Goal: Navigation & Orientation: Find specific page/section

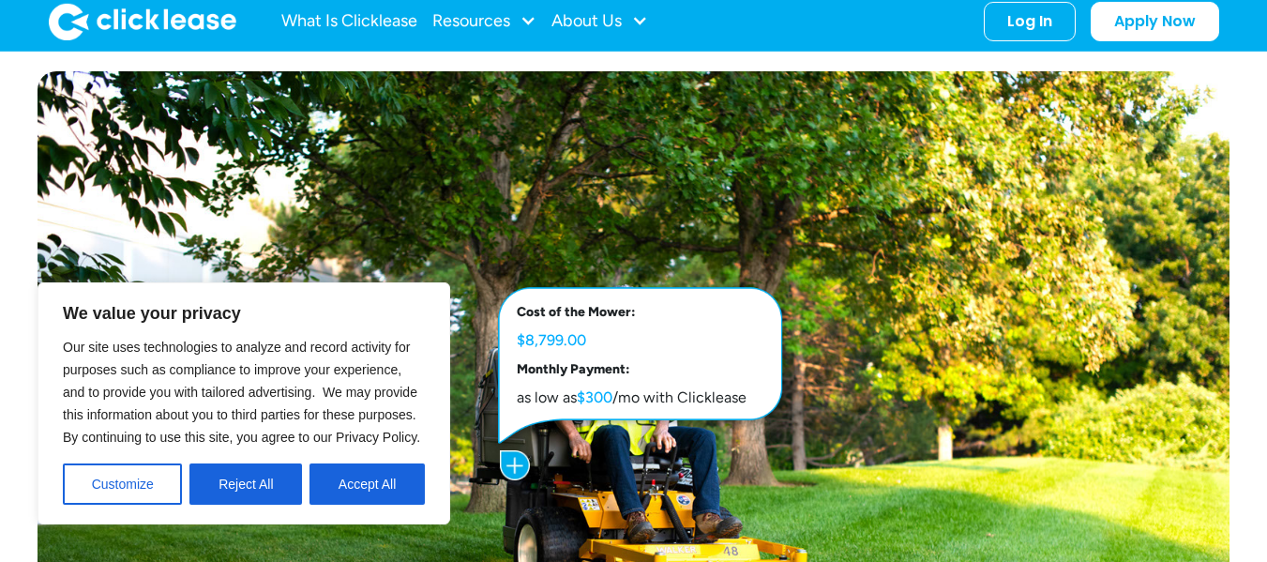
scroll to position [844, 0]
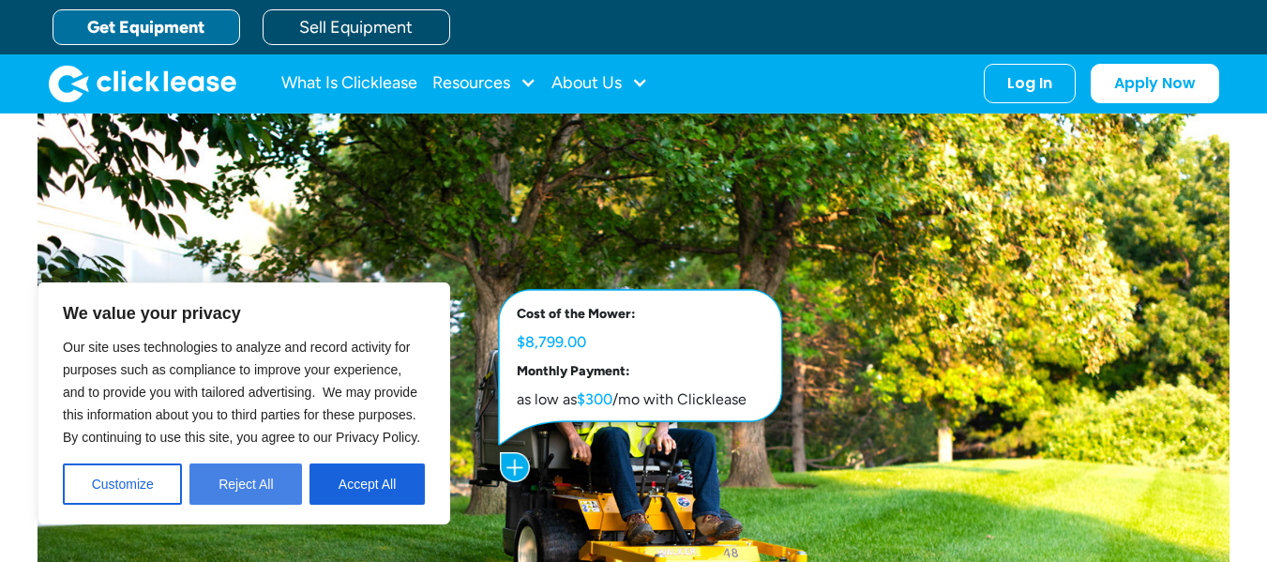
click at [256, 484] on button "Reject All" at bounding box center [245, 483] width 113 height 41
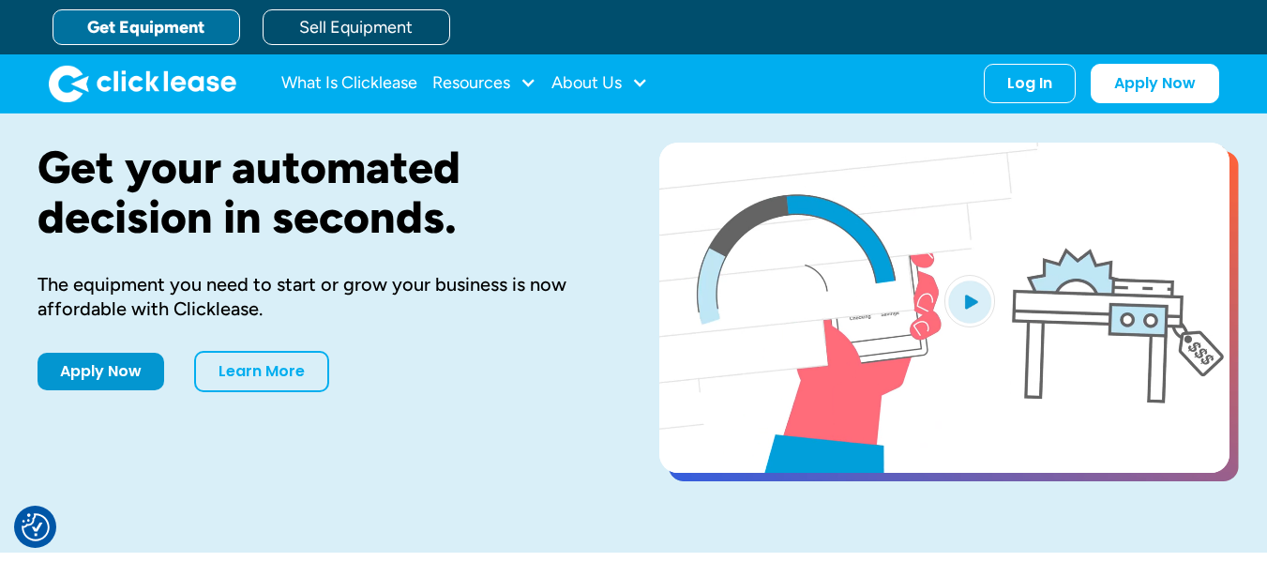
scroll to position [0, 0]
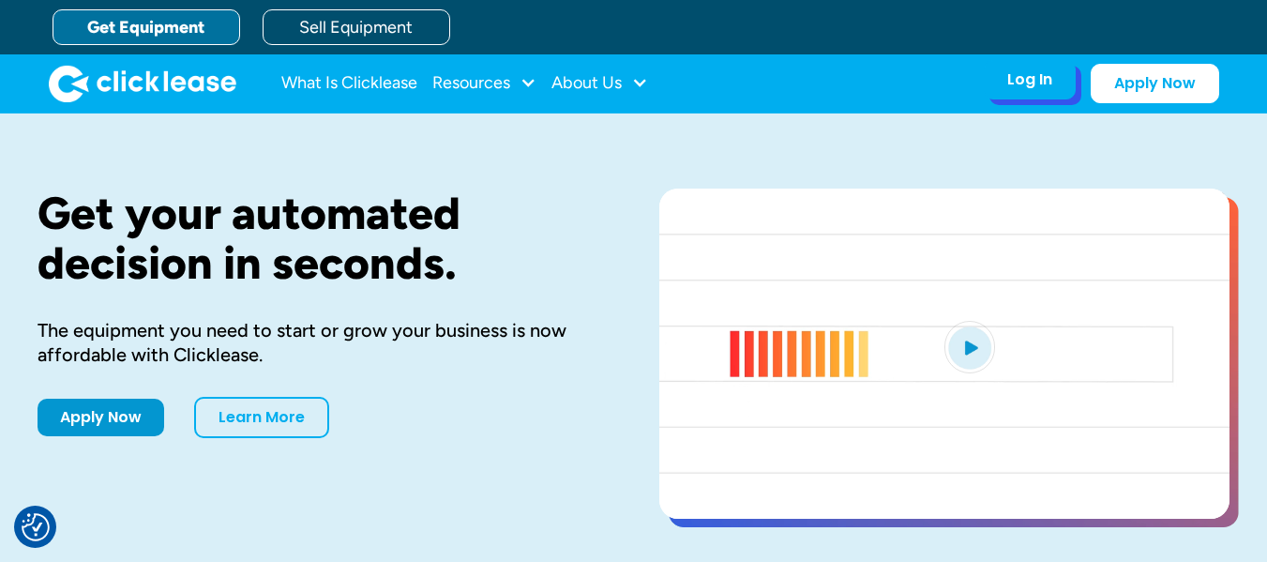
click at [1051, 93] on div "Log In Account login I use Clicklease to get my equipment Partner Portal I offe…" at bounding box center [1030, 79] width 92 height 39
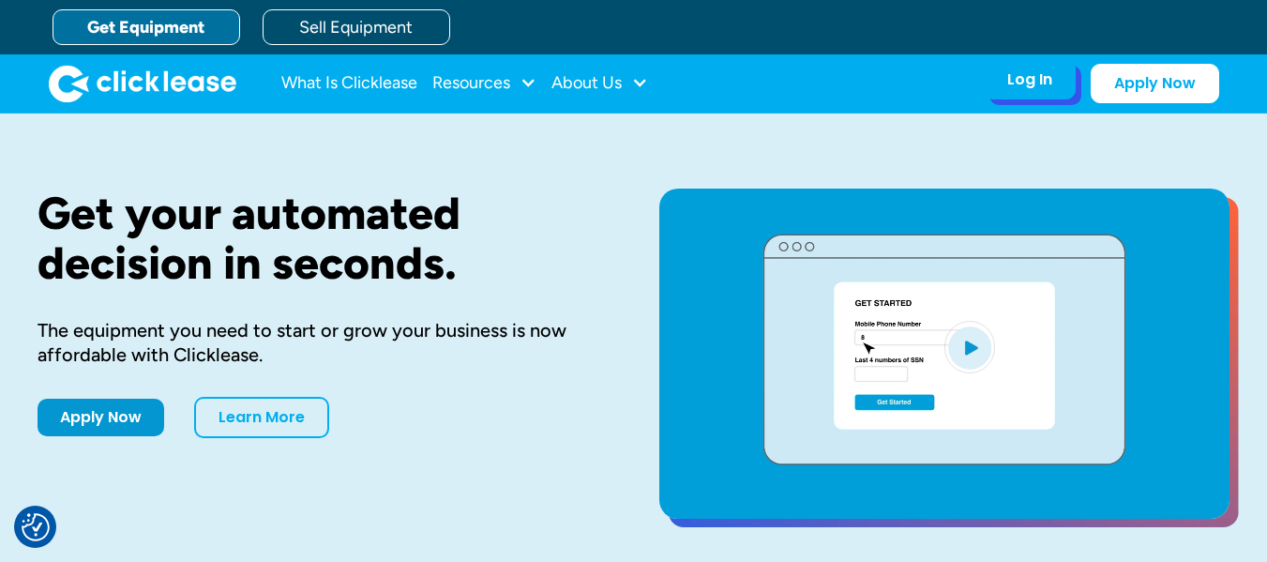
click at [1013, 87] on div "Log In" at bounding box center [1030, 79] width 45 height 19
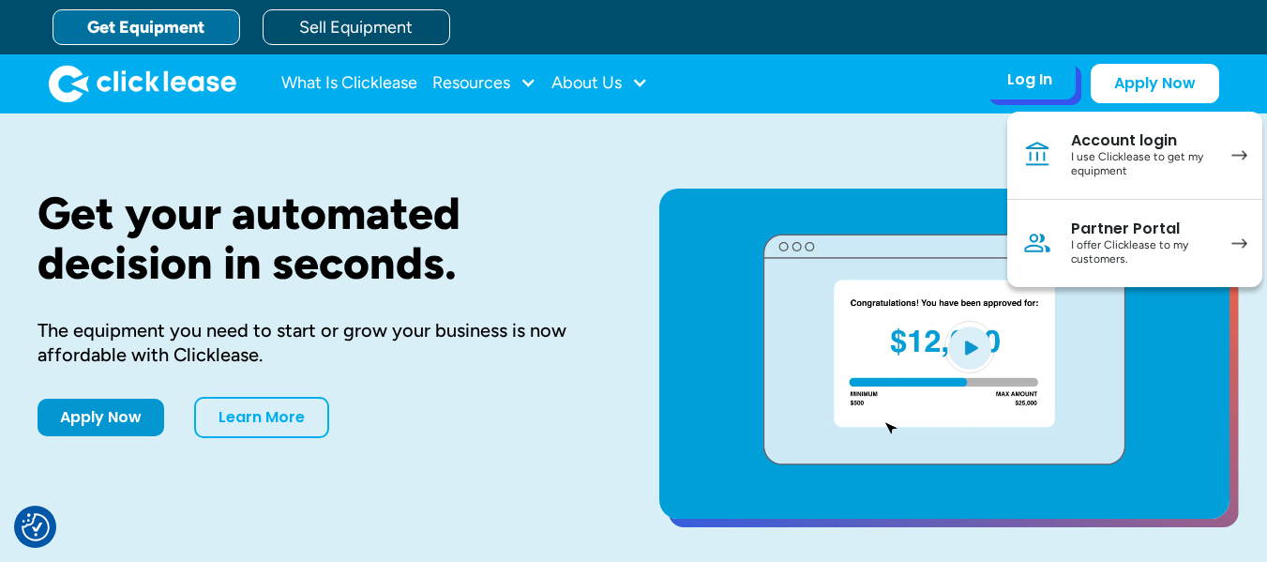
click at [1129, 182] on link "Account login I use Clicklease to get my equipment" at bounding box center [1135, 156] width 255 height 88
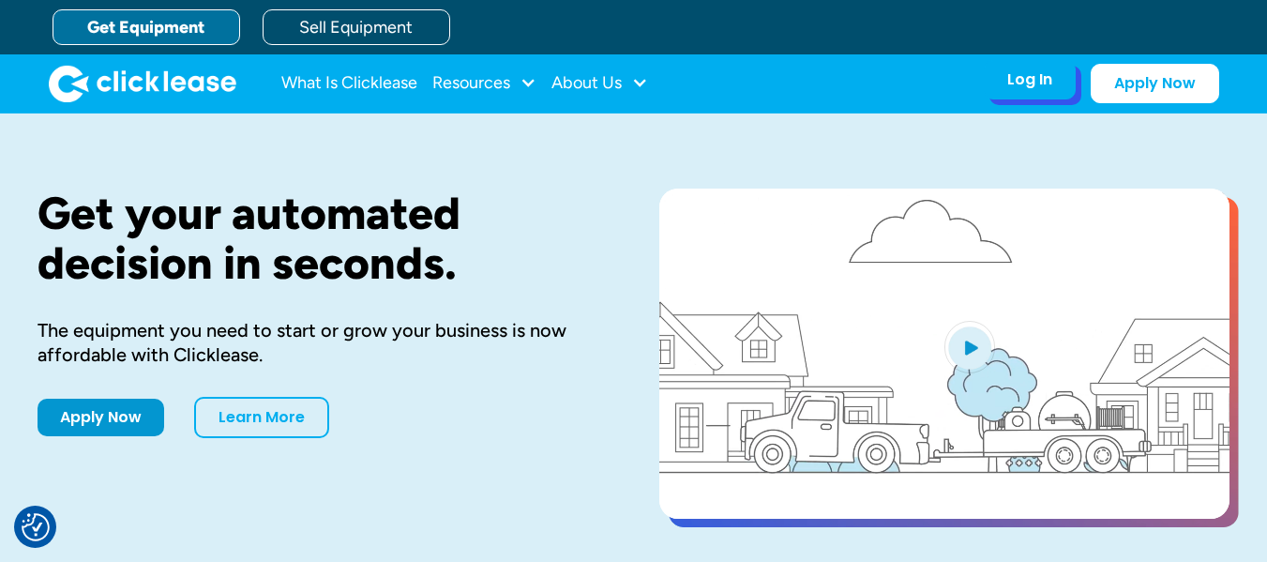
click at [1039, 70] on div "Log In" at bounding box center [1030, 79] width 45 height 19
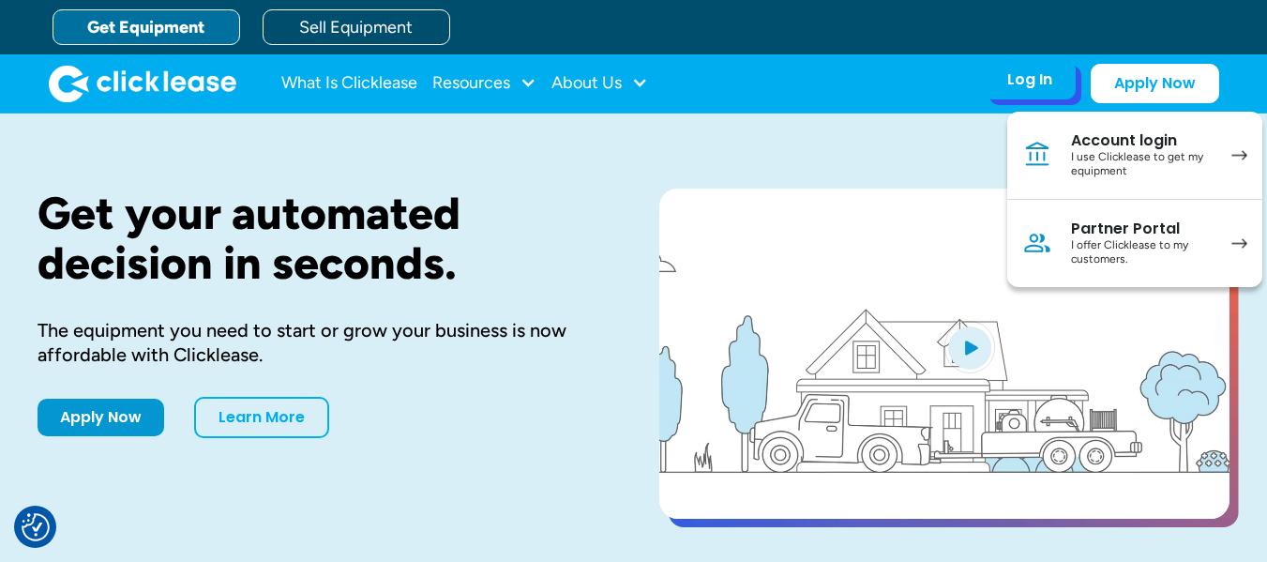
click at [1131, 159] on div "I use Clicklease to get my equipment" at bounding box center [1142, 164] width 142 height 29
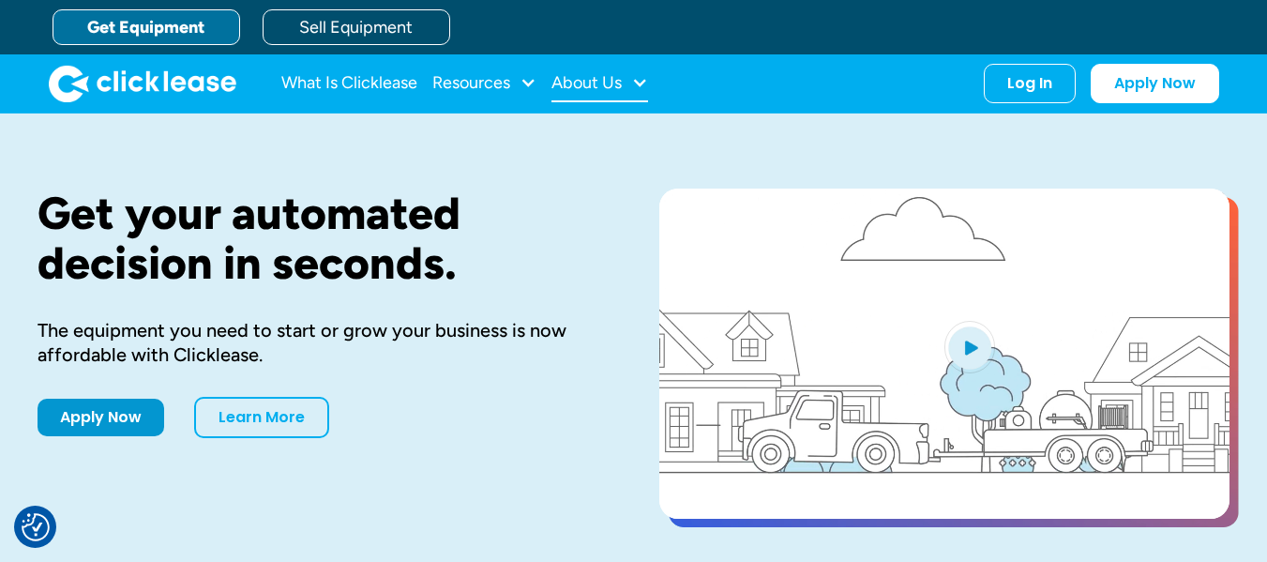
click at [638, 84] on div at bounding box center [639, 82] width 17 height 17
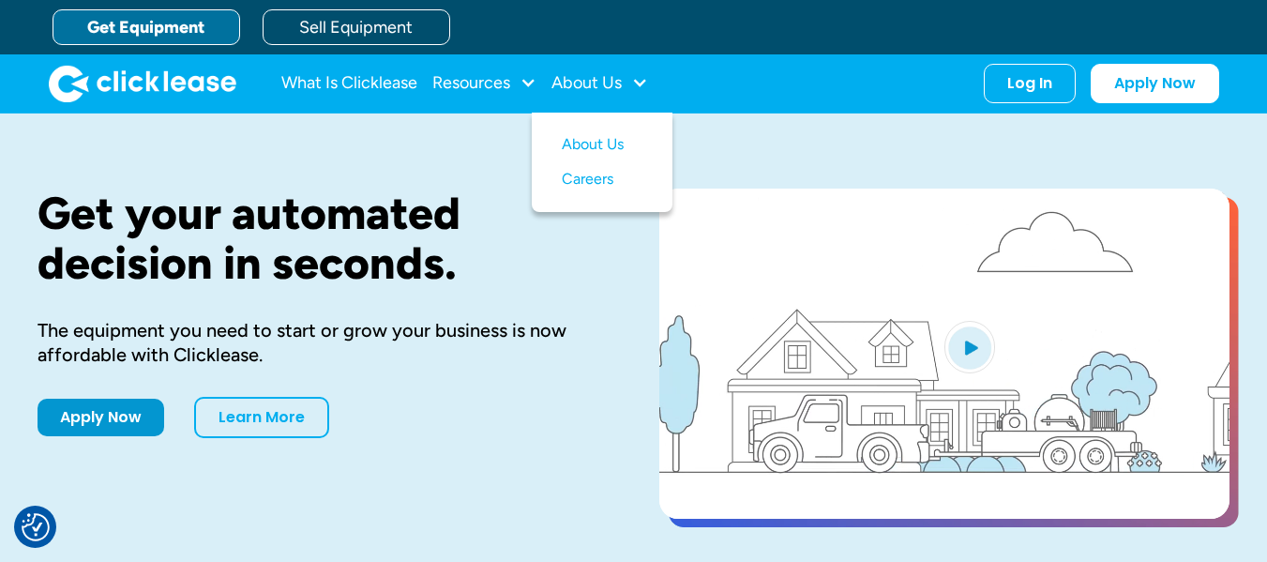
click at [356, 212] on h1 "Get your automated decision in seconds." at bounding box center [319, 238] width 562 height 99
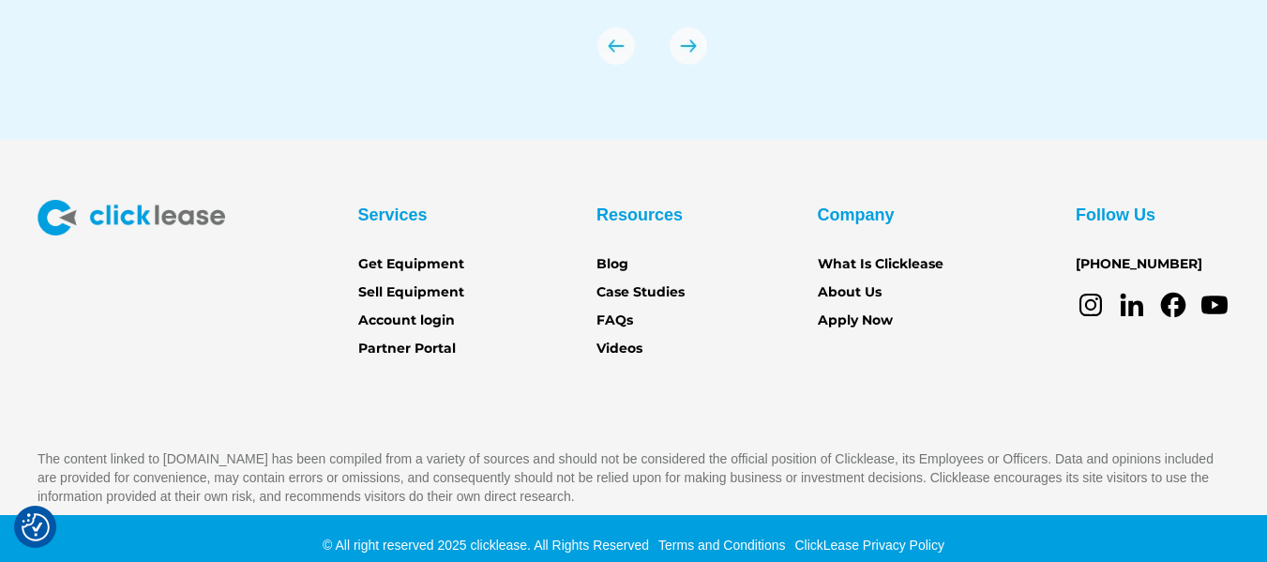
scroll to position [6754, 0]
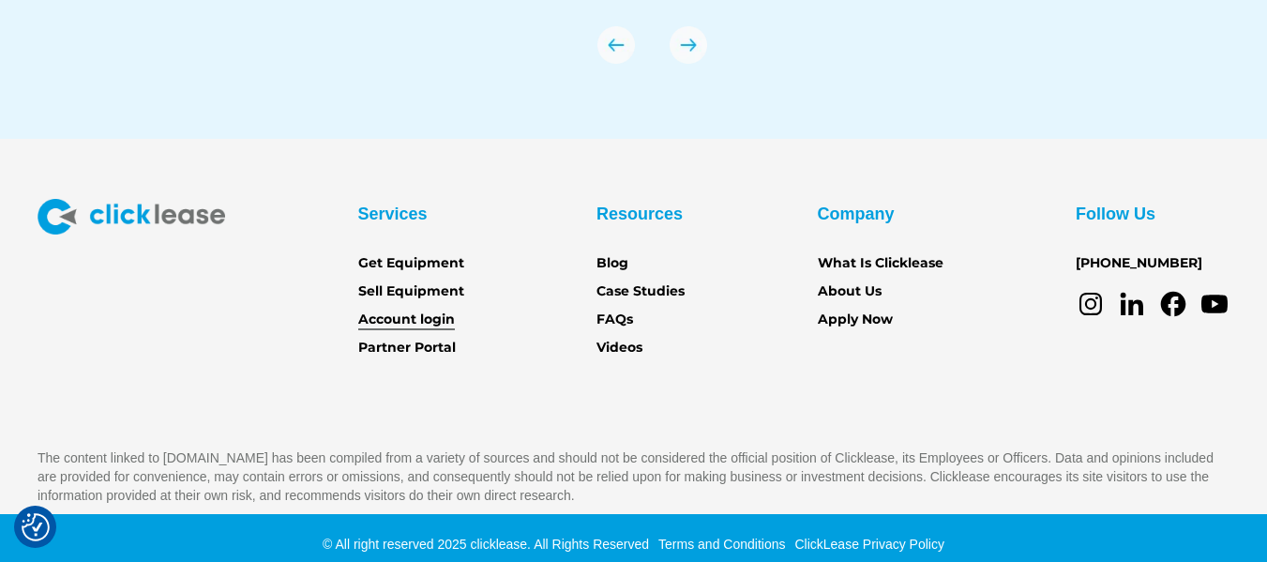
click at [404, 320] on link "Account login" at bounding box center [406, 320] width 97 height 21
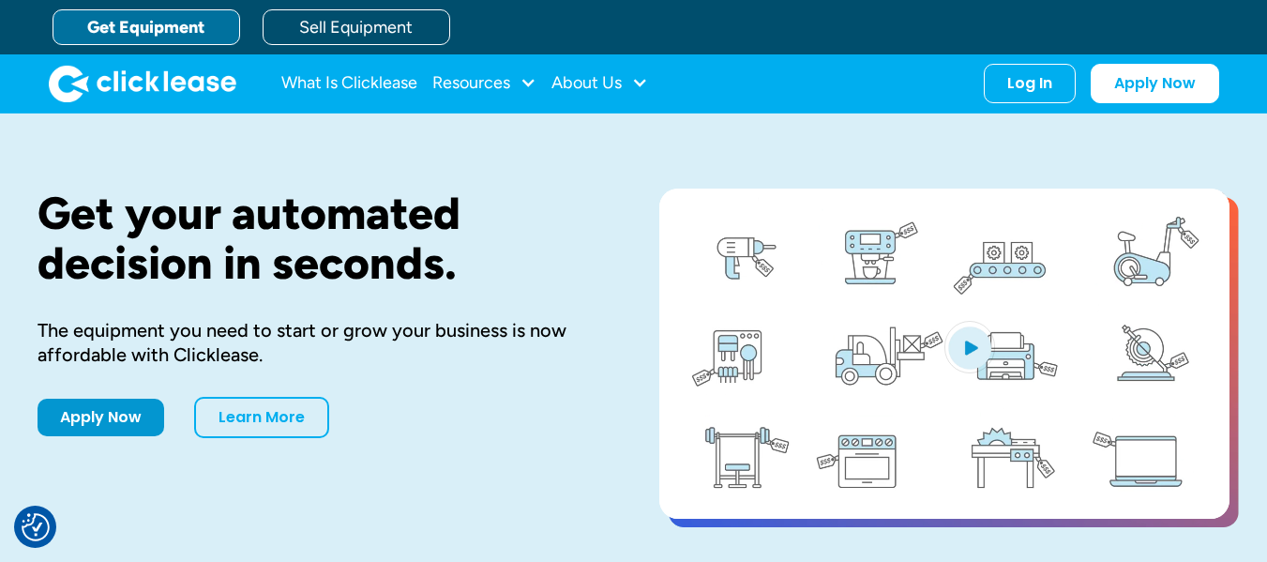
click at [186, 28] on link "Get Equipment" at bounding box center [147, 27] width 188 height 36
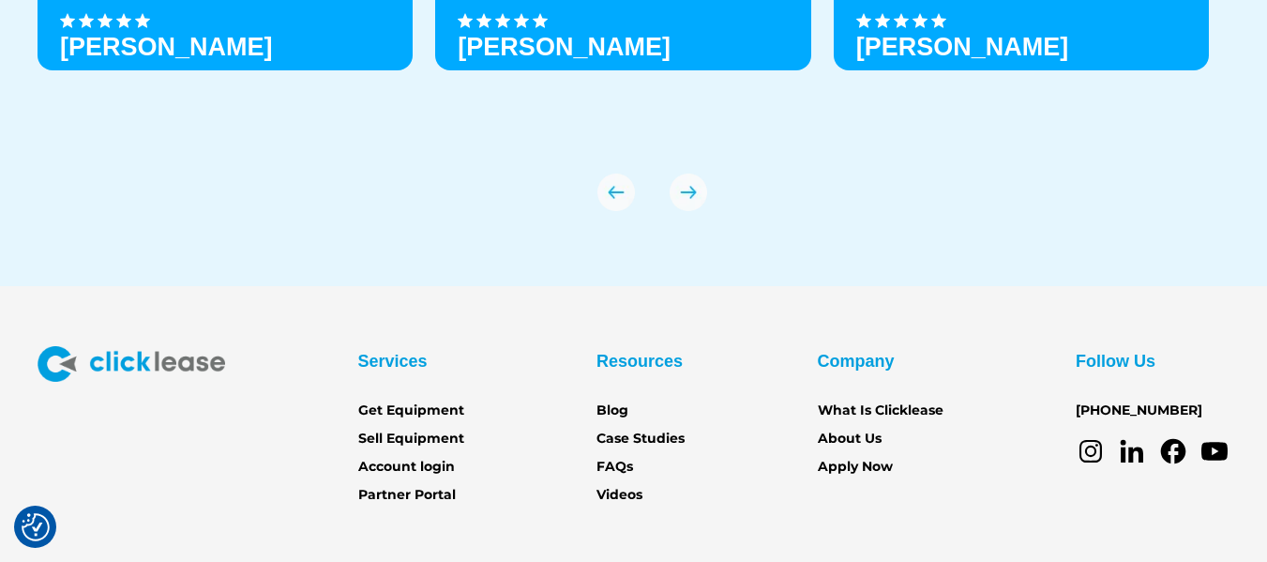
scroll to position [6767, 0]
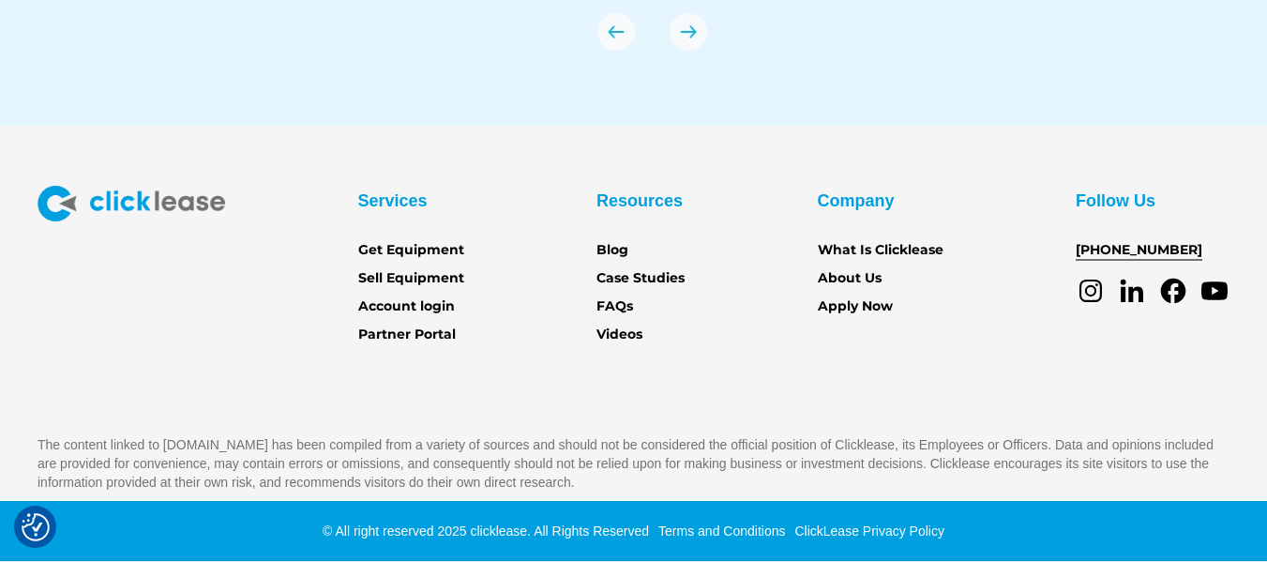
click at [1129, 256] on link "[PHONE_NUMBER]" at bounding box center [1139, 250] width 127 height 21
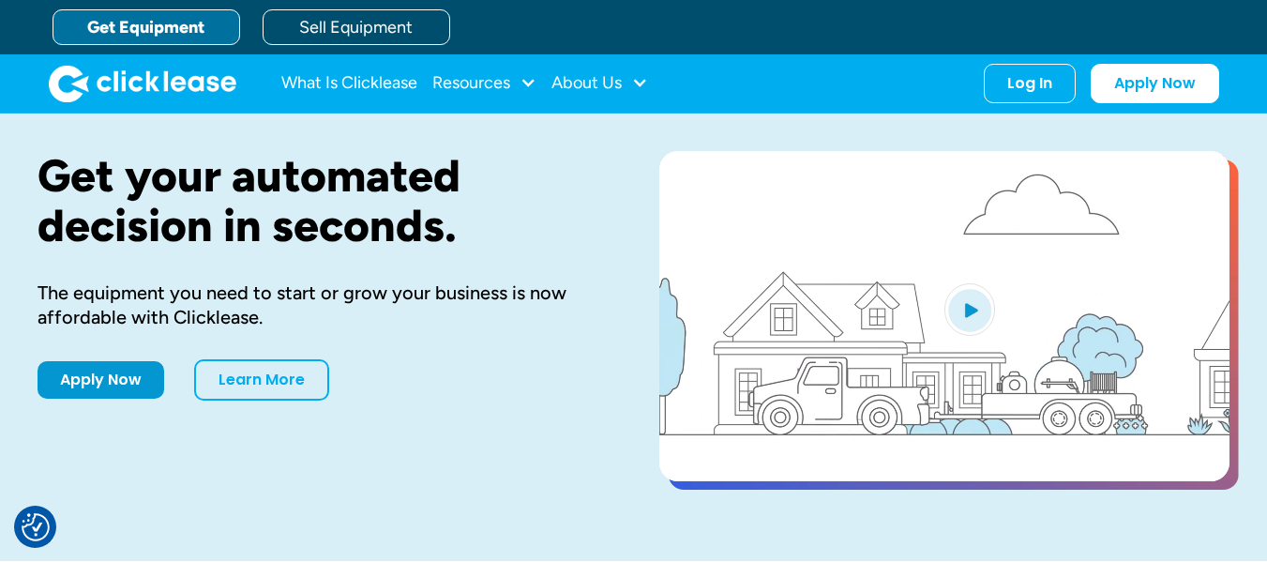
scroll to position [0, 0]
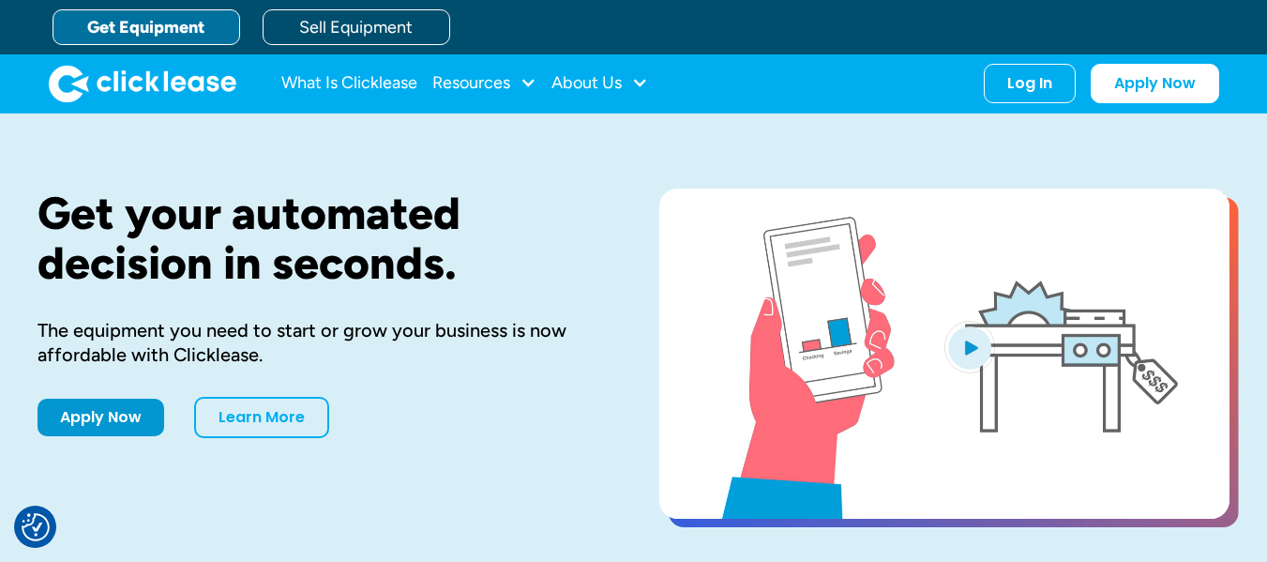
click at [132, 70] on img "home" at bounding box center [143, 84] width 188 height 38
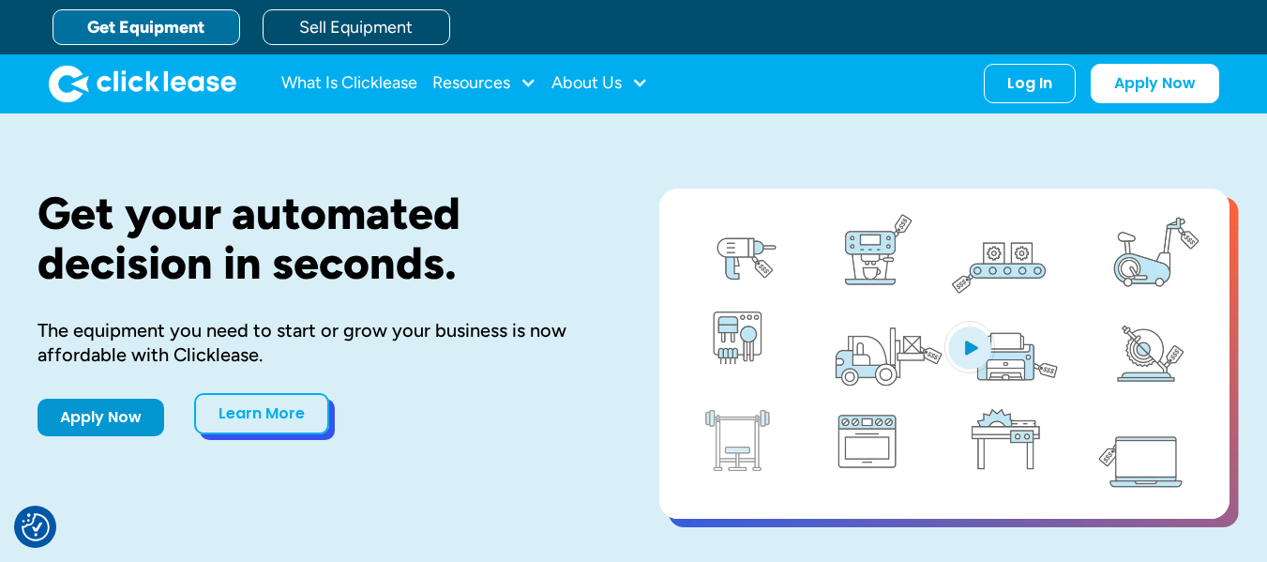
click at [263, 418] on link "Learn More" at bounding box center [261, 413] width 135 height 41
